Goal: Information Seeking & Learning: Learn about a topic

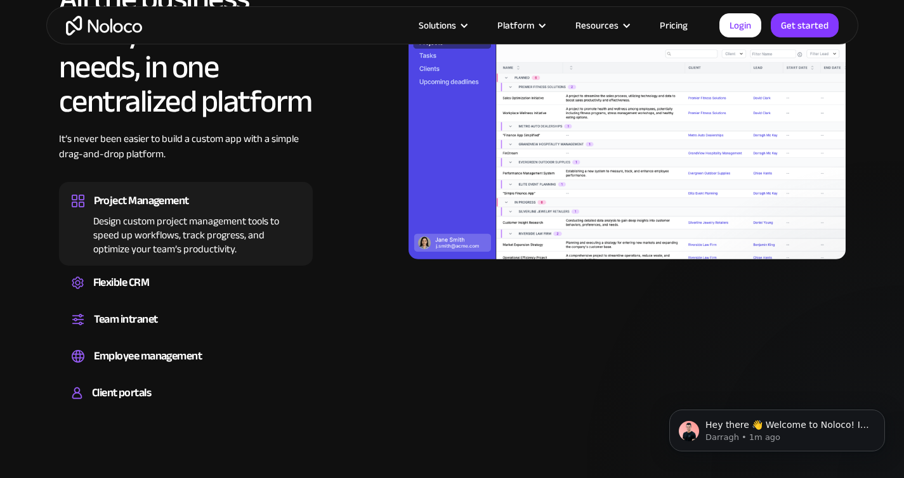
scroll to position [1228, 0]
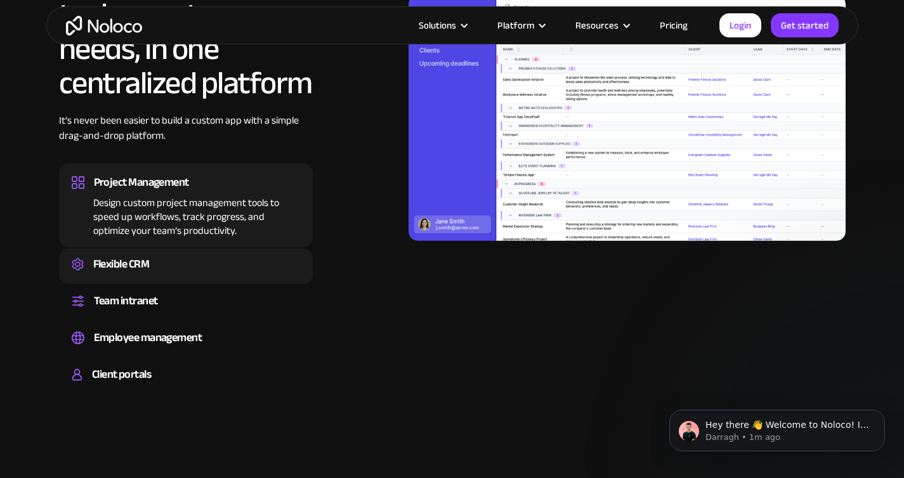
click at [173, 249] on div "Flexible CRM Create a custom CRM that you can adapt to your business’s needs, c…" at bounding box center [186, 267] width 254 height 36
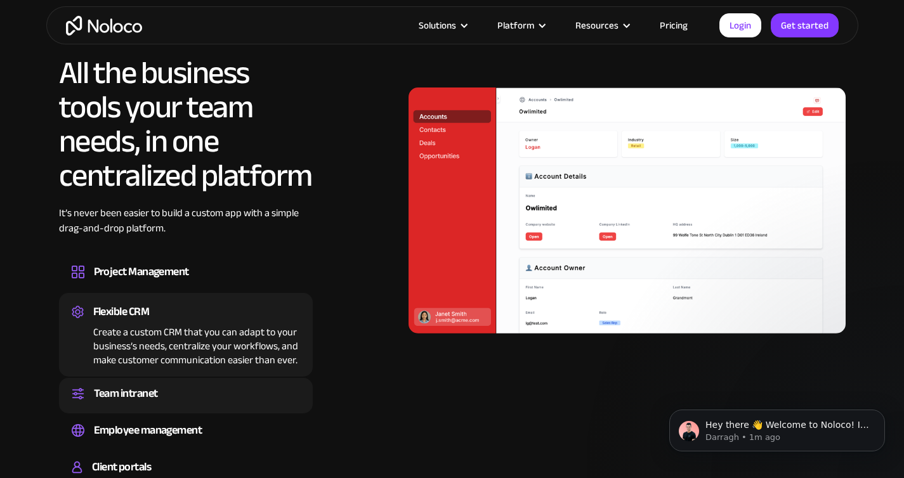
scroll to position [1134, 0]
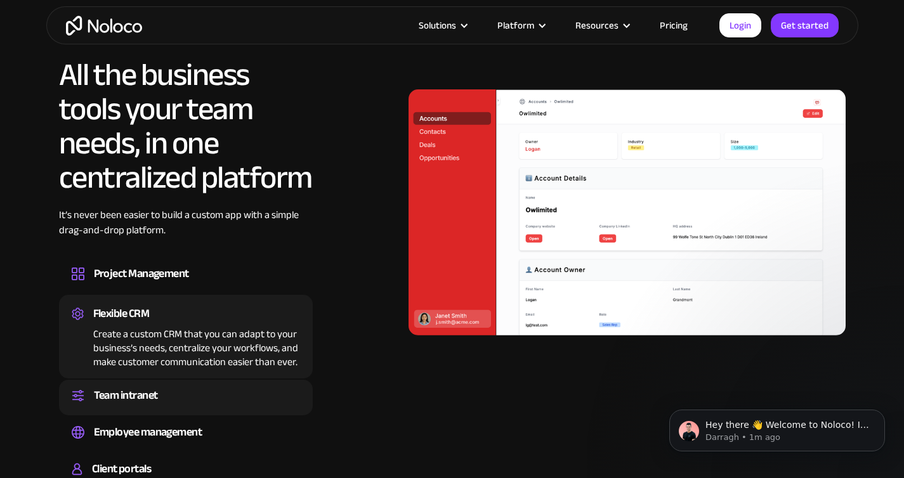
click at [175, 386] on div "Team intranet" at bounding box center [186, 395] width 228 height 19
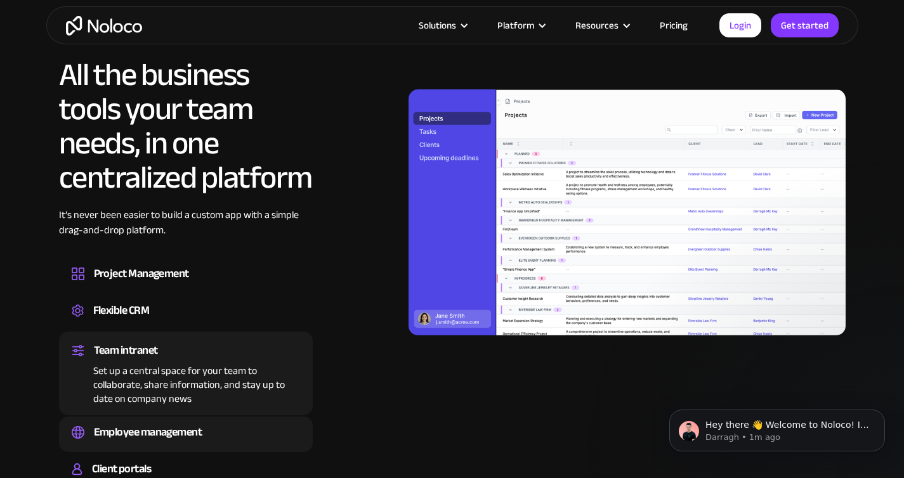
click at [172, 423] on div "Employee management" at bounding box center [148, 432] width 108 height 19
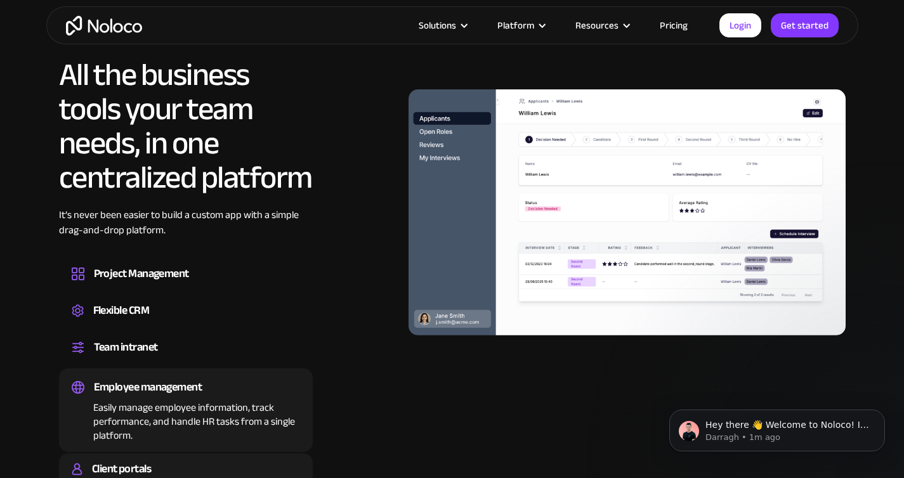
click at [174, 460] on div "Client portals" at bounding box center [186, 469] width 228 height 19
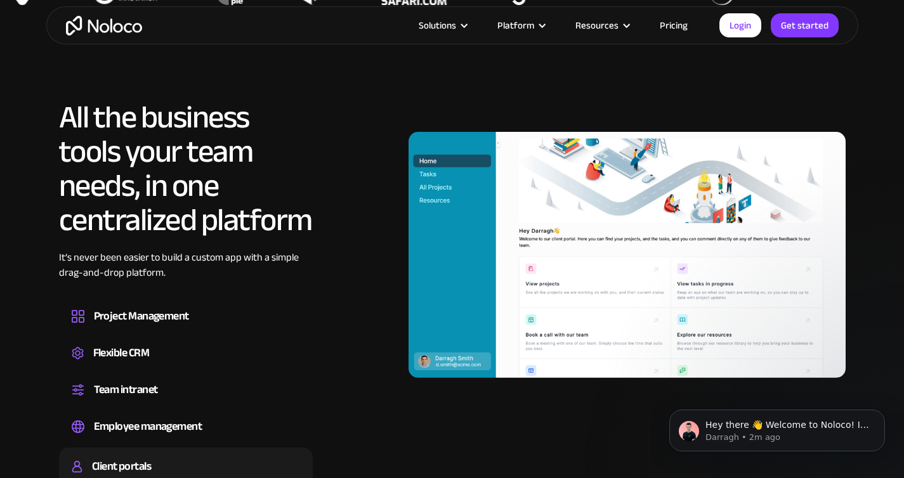
scroll to position [1088, 0]
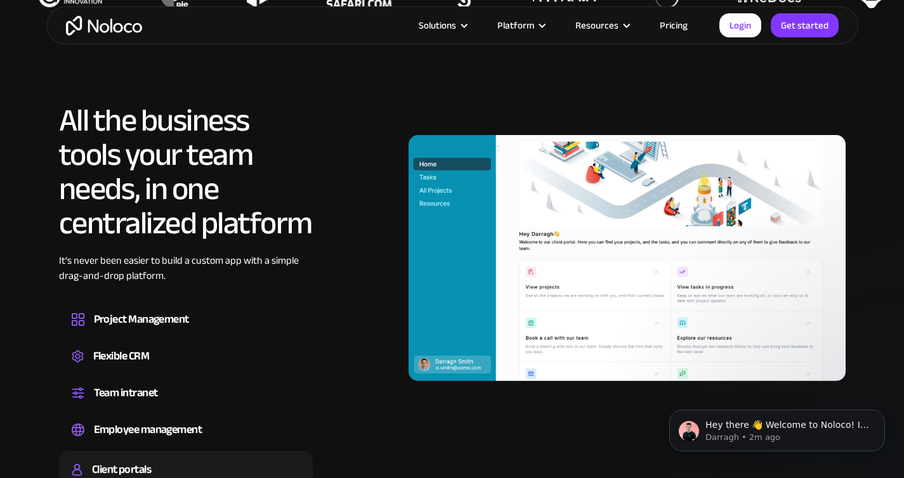
click at [675, 19] on link "Pricing" at bounding box center [674, 25] width 60 height 16
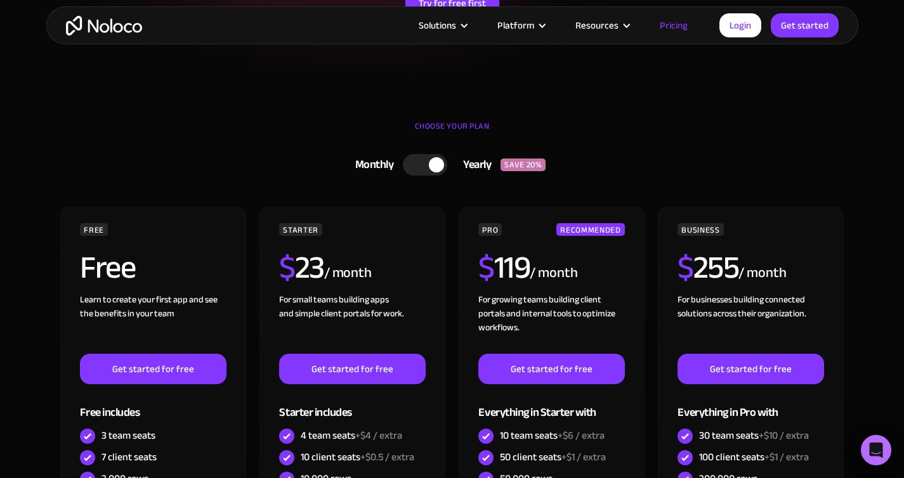
click at [422, 164] on div at bounding box center [425, 165] width 44 height 22
